Goal: Task Accomplishment & Management: Use online tool/utility

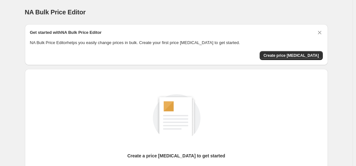
click at [131, 16] on div "NA Bulk Price Editor" at bounding box center [176, 12] width 303 height 9
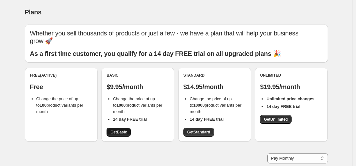
click at [125, 133] on span "Get Basic" at bounding box center [118, 131] width 17 height 5
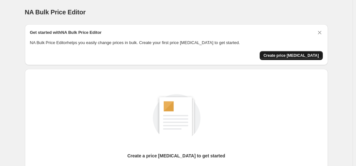
click at [301, 57] on span "Create price [MEDICAL_DATA]" at bounding box center [290, 55] width 55 height 5
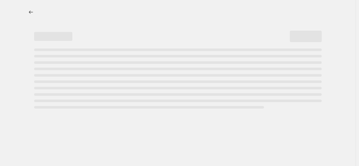
select select "percentage"
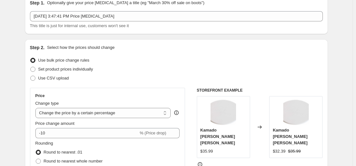
scroll to position [96, 0]
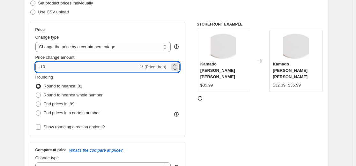
click at [92, 67] on input "-10" at bounding box center [86, 67] width 103 height 10
type input "-1"
type input "-50"
click at [206, 105] on div "STOREFRONT EXAMPLE [PERSON_NAME] [PERSON_NAME] $35.99 Changed to [PERSON_NAME] …" at bounding box center [260, 100] width 126 height 156
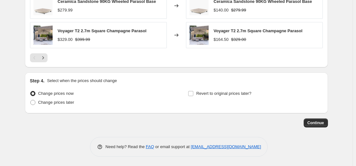
scroll to position [473, 0]
click at [318, 122] on span "Continue" at bounding box center [315, 122] width 17 height 5
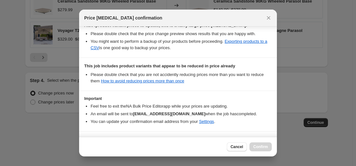
scroll to position [138, 0]
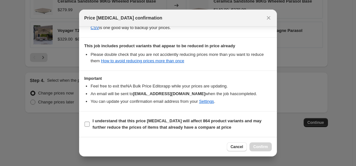
click at [91, 125] on label "I understand that this price [MEDICAL_DATA] will affect 864 product variants an…" at bounding box center [177, 123] width 187 height 15
click at [90, 125] on input "I understand that this price [MEDICAL_DATA] will affect 864 product variants an…" at bounding box center [86, 123] width 5 height 5
checkbox input "true"
click at [265, 146] on span "Confirm" at bounding box center [260, 146] width 15 height 5
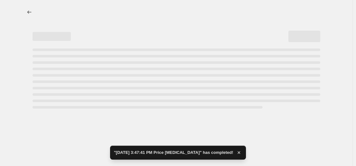
select select "percentage"
